Goal: Information Seeking & Learning: Find specific page/section

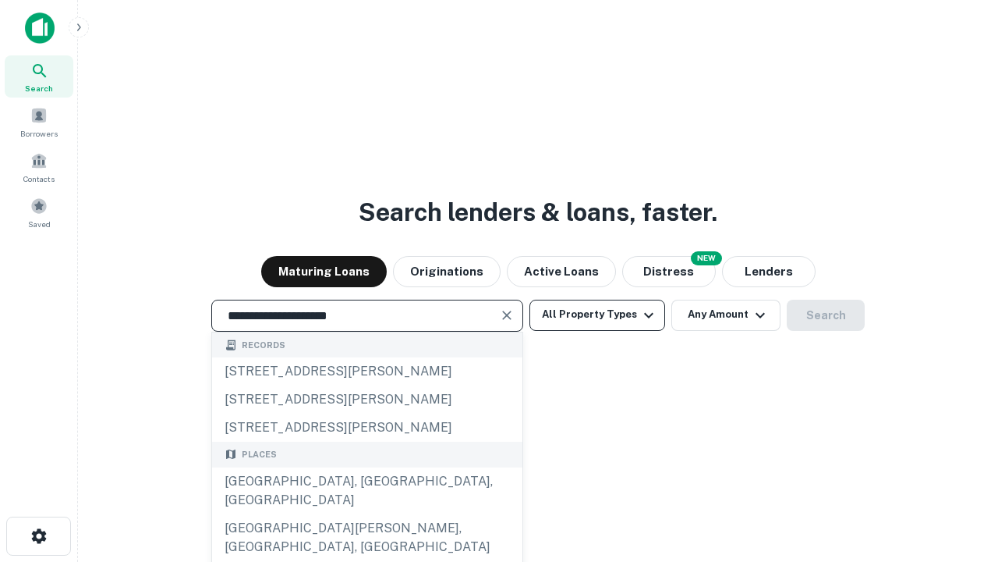
click at [367, 514] on div "[GEOGRAPHIC_DATA], [GEOGRAPHIC_DATA], [GEOGRAPHIC_DATA]" at bounding box center [367, 490] width 310 height 47
click at [597, 314] on button "All Property Types" at bounding box center [598, 314] width 136 height 31
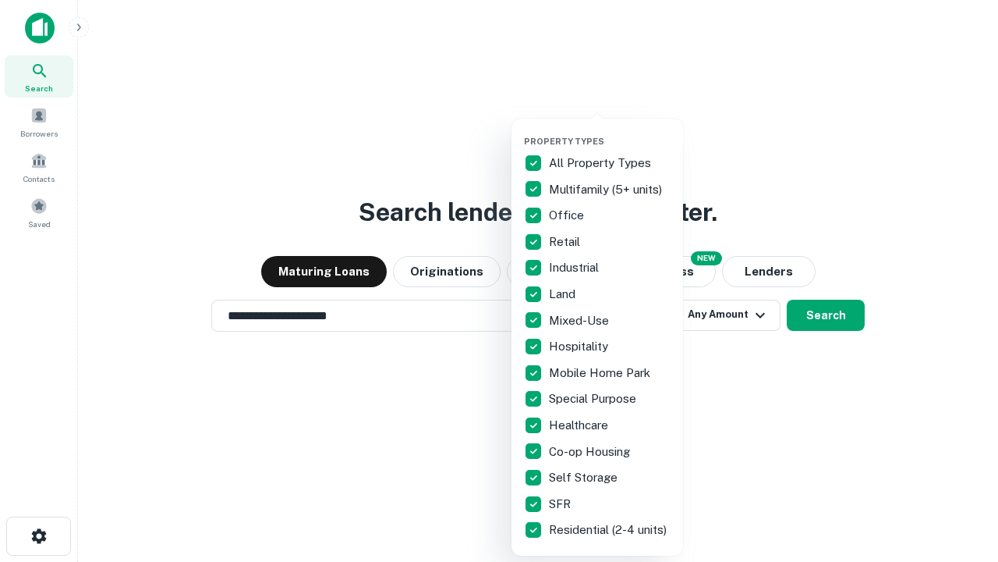
type input "**********"
click at [610, 131] on button "button" at bounding box center [610, 131] width 172 height 1
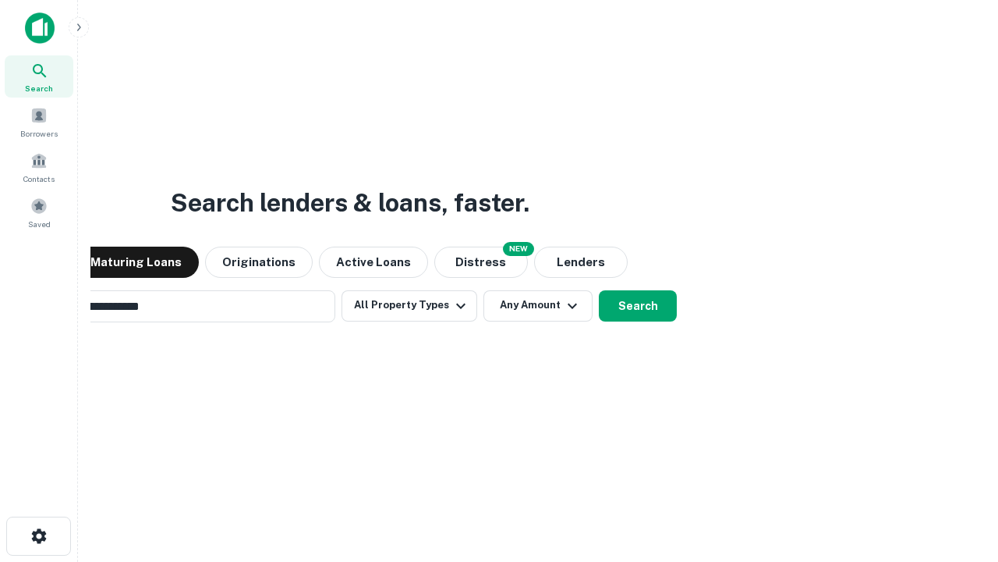
scroll to position [24, 0]
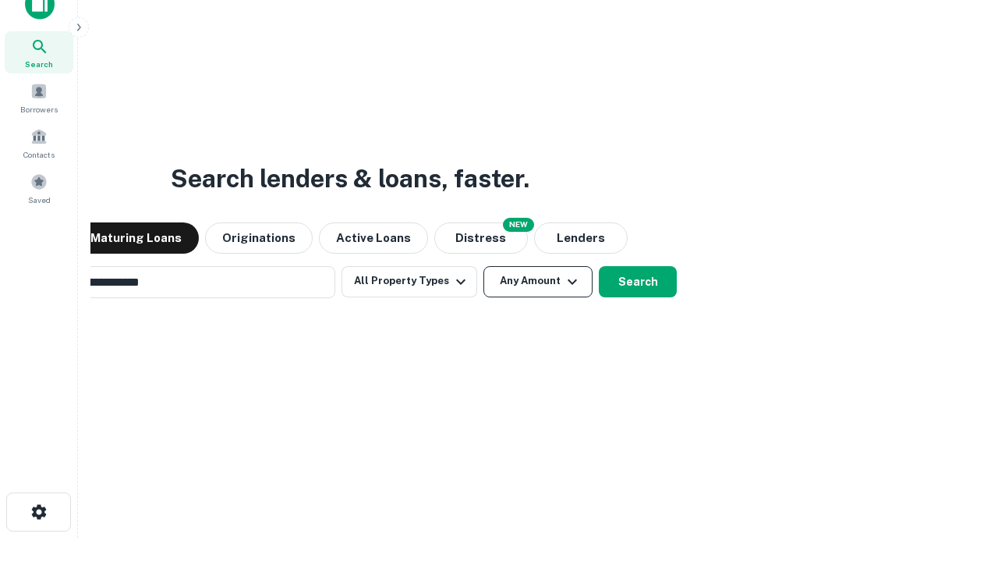
click at [484, 266] on button "Any Amount" at bounding box center [538, 281] width 109 height 31
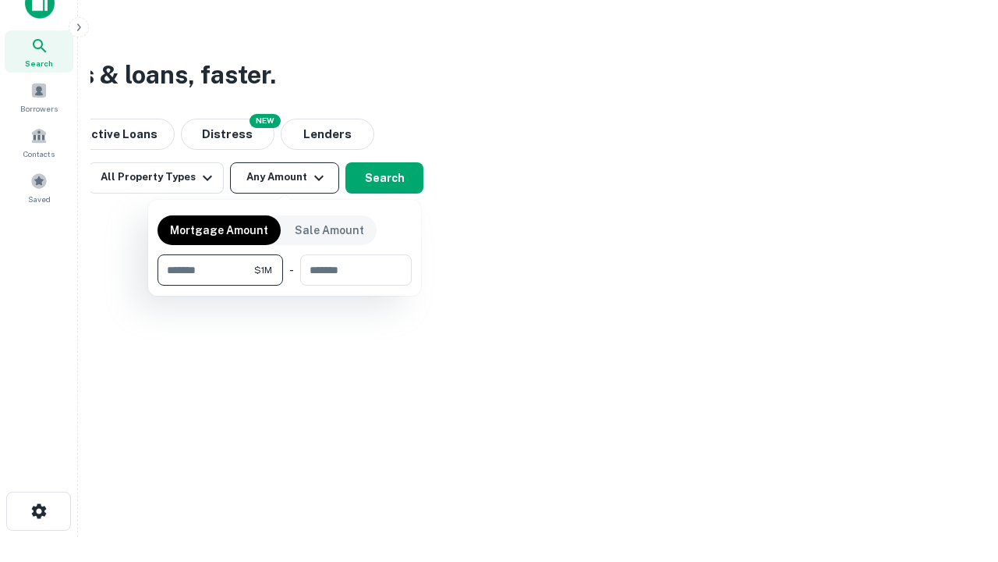
type input "*******"
click at [285, 285] on button "button" at bounding box center [285, 285] width 254 height 1
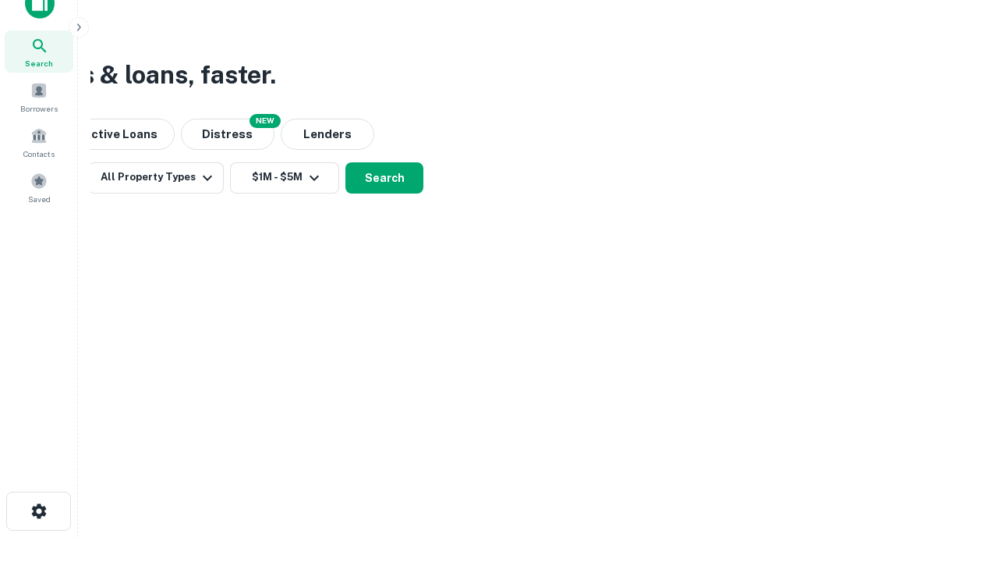
scroll to position [24, 0]
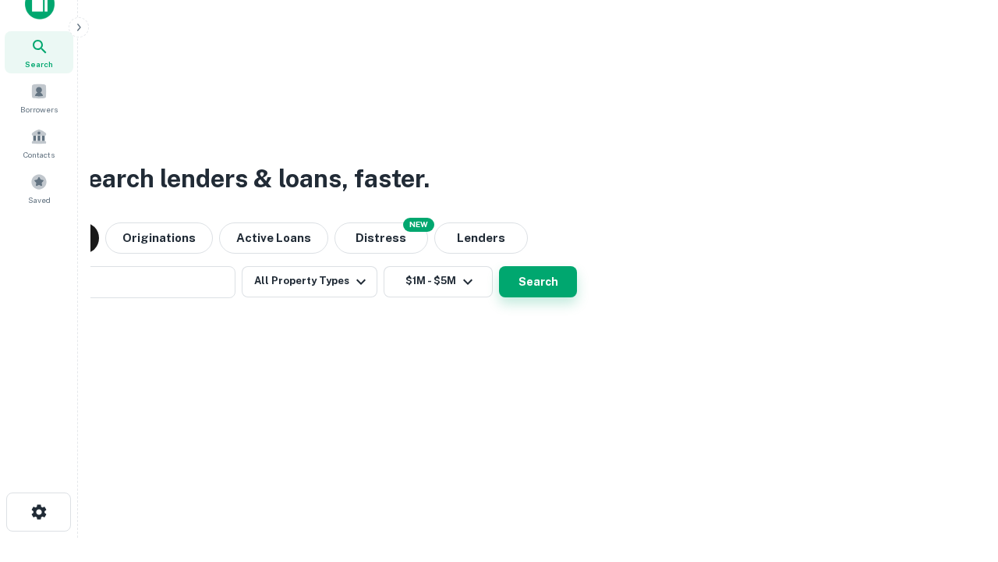
click at [499, 266] on button "Search" at bounding box center [538, 281] width 78 height 31
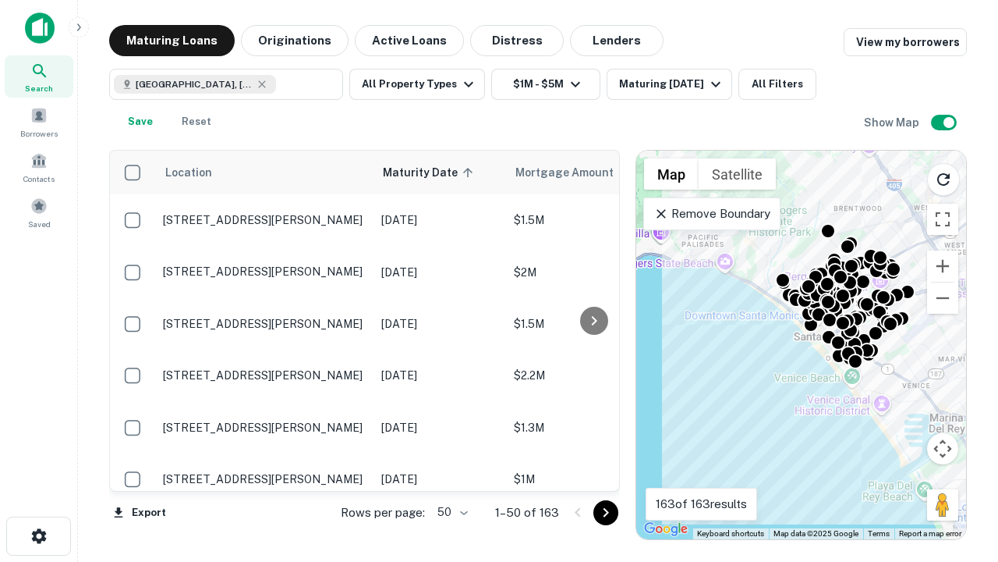
click at [450, 512] on body "Search Borrowers Contacts Saved Maturing Loans Originations Active Loans Distre…" at bounding box center [499, 281] width 998 height 562
click at [451, 473] on li "25" at bounding box center [450, 473] width 45 height 28
